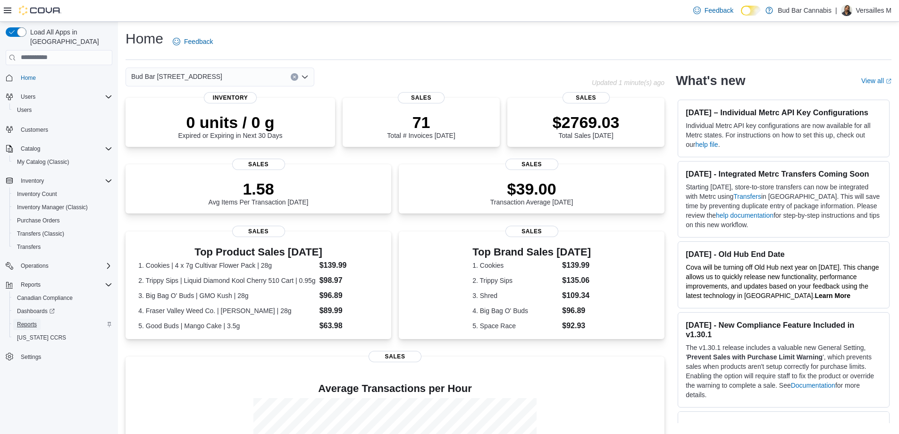
click at [36, 320] on span "Reports" at bounding box center [27, 324] width 20 height 8
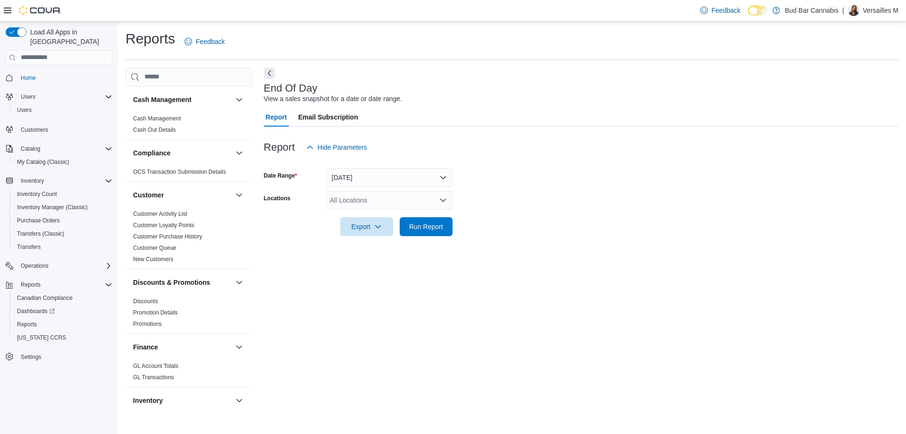
click at [377, 201] on div "All Locations" at bounding box center [389, 200] width 126 height 19
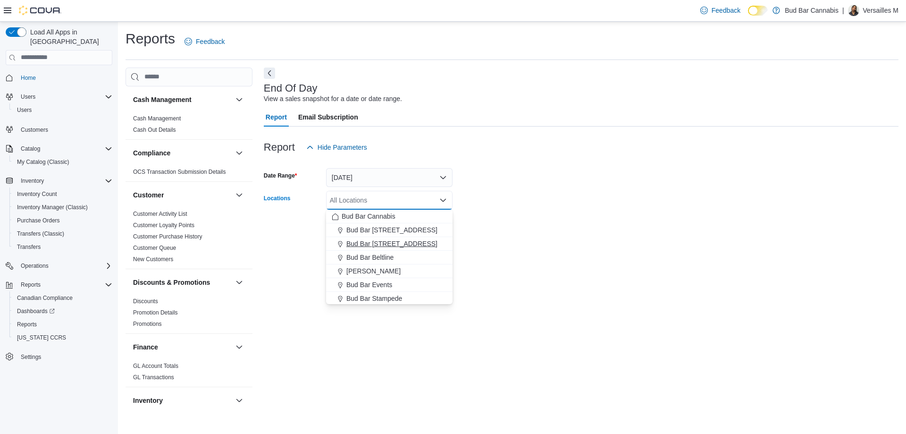
click at [380, 243] on span "Bud Bar [STREET_ADDRESS]" at bounding box center [391, 243] width 91 height 9
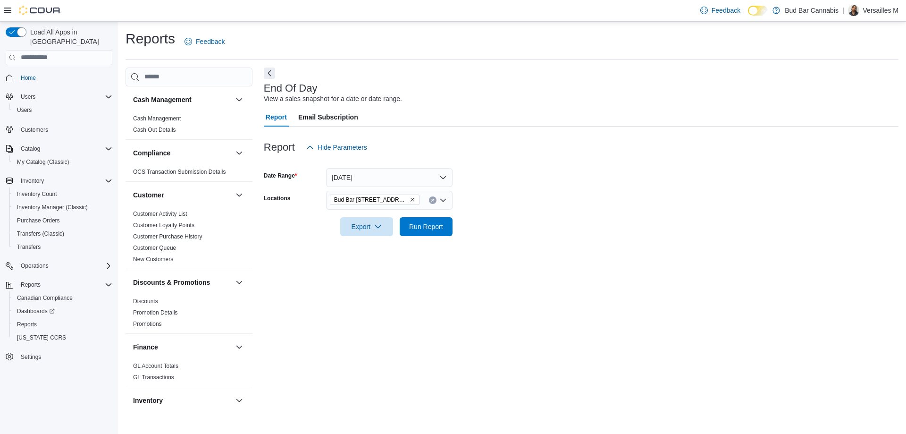
click at [499, 230] on form "Date Range [DATE] Locations [GEOGRAPHIC_DATA] 14 [GEOGRAPHIC_DATA] Export Run R…" at bounding box center [581, 196] width 635 height 79
click at [418, 227] on span "Run Report" at bounding box center [426, 225] width 34 height 9
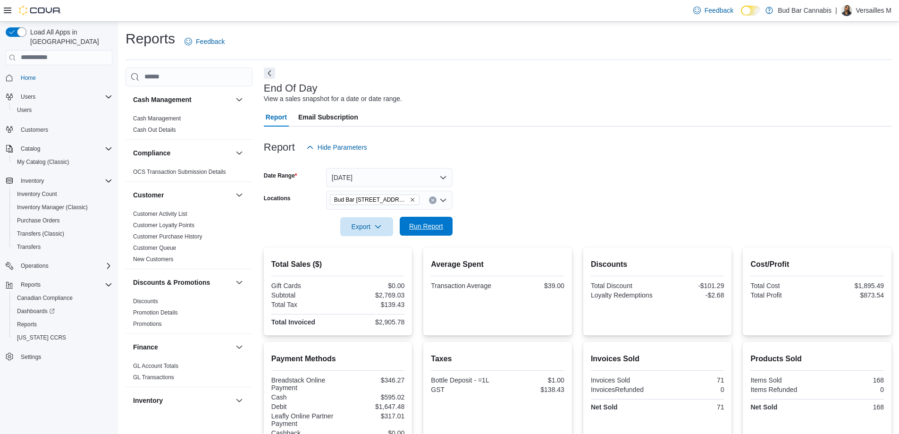
scroll to position [141, 0]
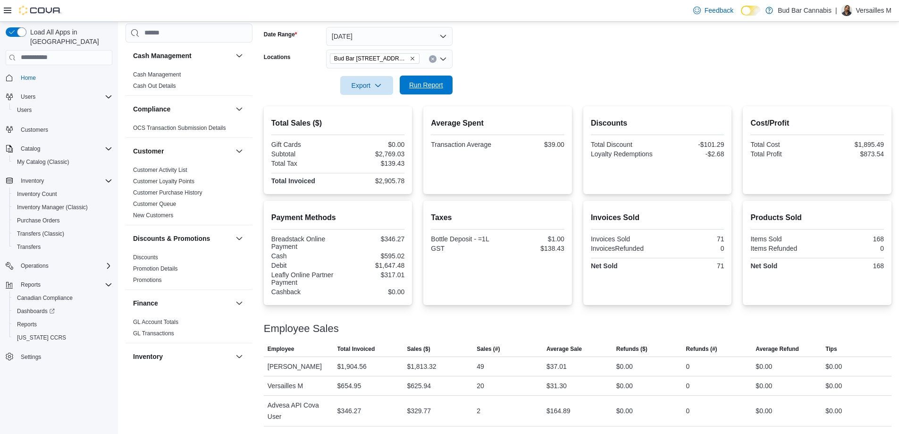
click at [437, 85] on span "Run Report" at bounding box center [426, 84] width 34 height 9
click at [445, 87] on span "Run Report" at bounding box center [426, 85] width 42 height 19
click at [435, 82] on span "Run Report" at bounding box center [426, 84] width 34 height 9
click at [436, 83] on span "Run Report" at bounding box center [426, 84] width 34 height 9
